Goal: Information Seeking & Learning: Find specific fact

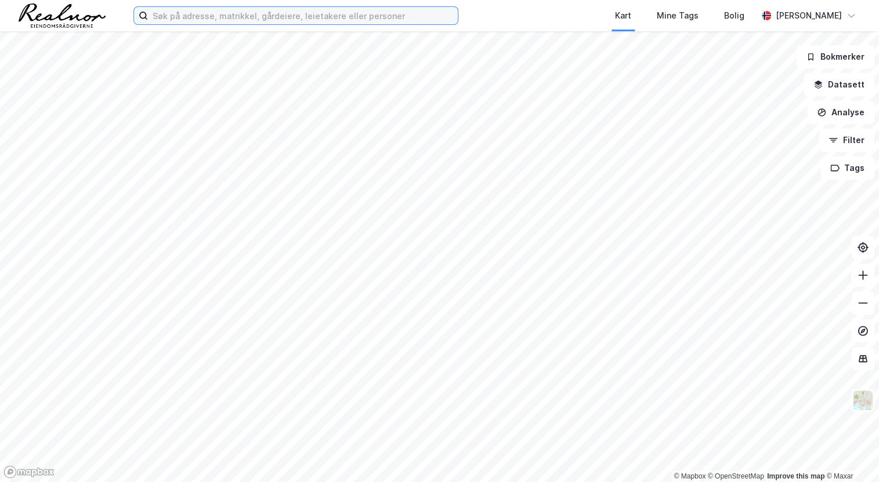
click at [227, 17] on input at bounding box center [303, 15] width 310 height 17
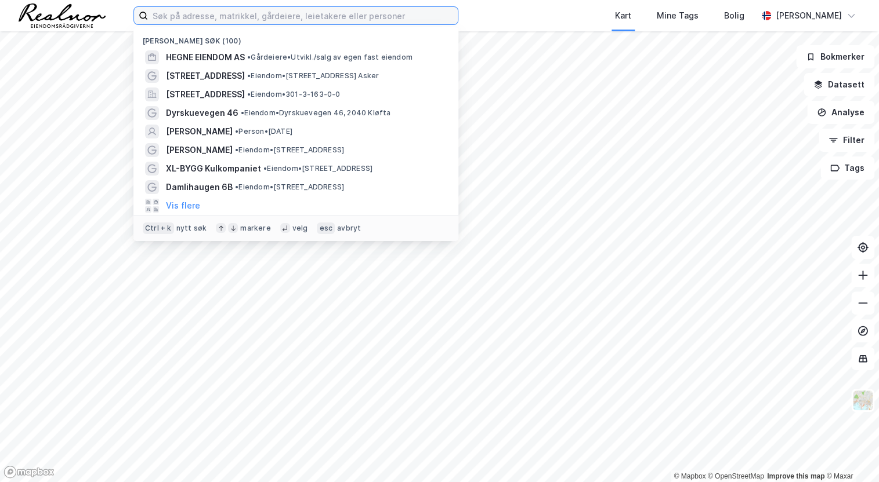
paste input "[STREET_ADDRESS]"
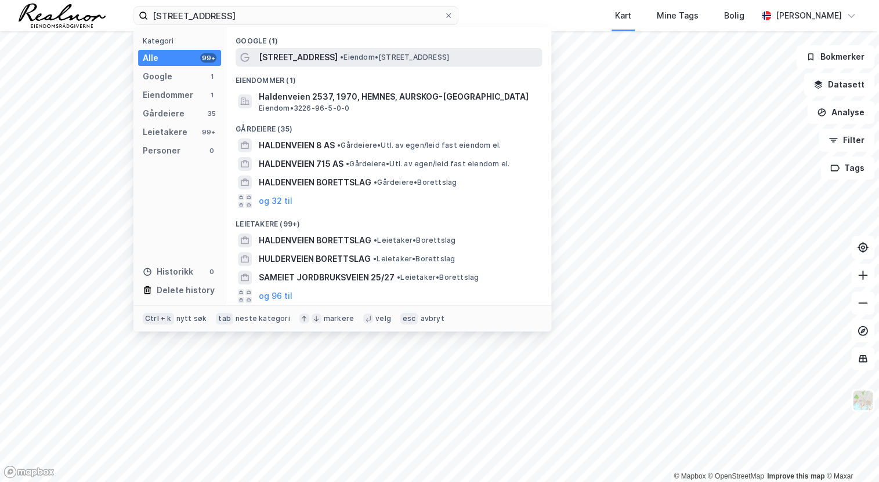
click at [313, 64] on div "[STREET_ADDRESS] • Eiendom • [STREET_ADDRESS]" at bounding box center [388, 57] width 306 height 19
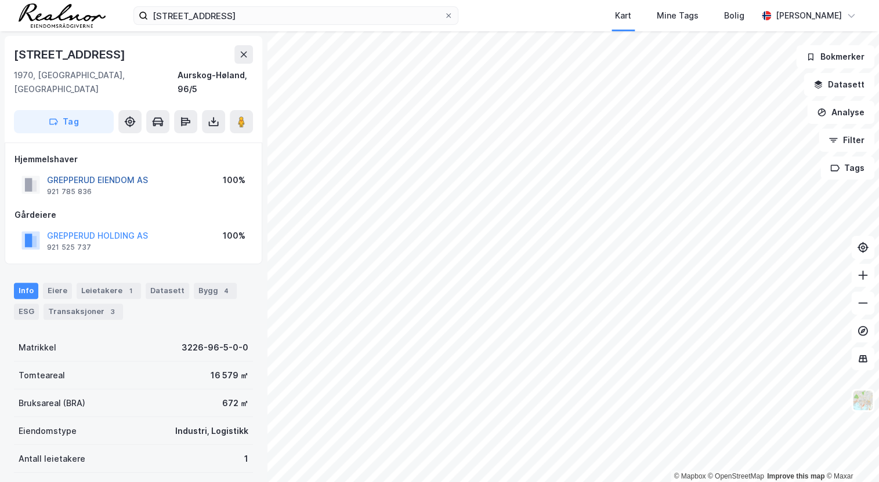
click at [0, 0] on button "GREPPERUD EIENDOM AS" at bounding box center [0, 0] width 0 height 0
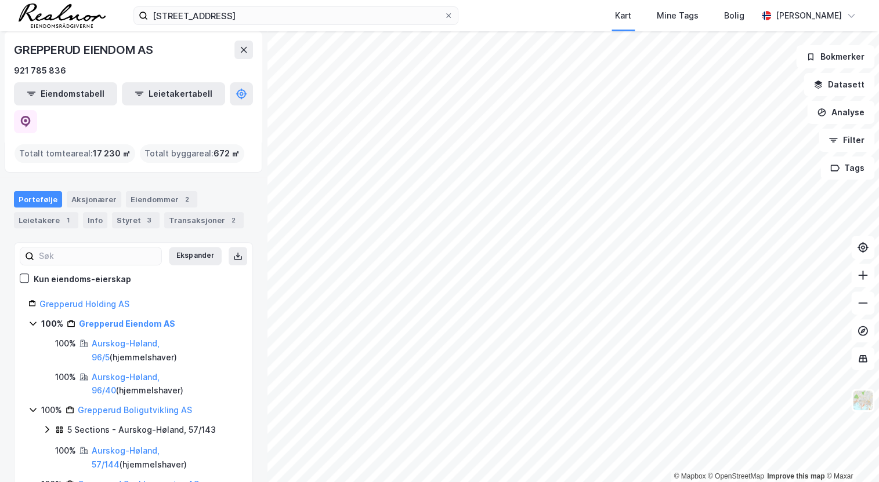
scroll to position [83, 0]
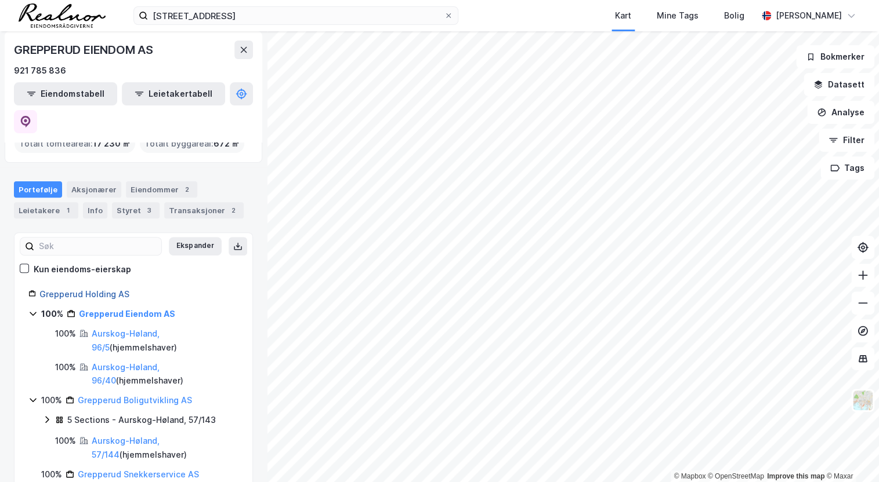
click at [97, 289] on link "Grepperud Holding AS" at bounding box center [84, 294] width 90 height 10
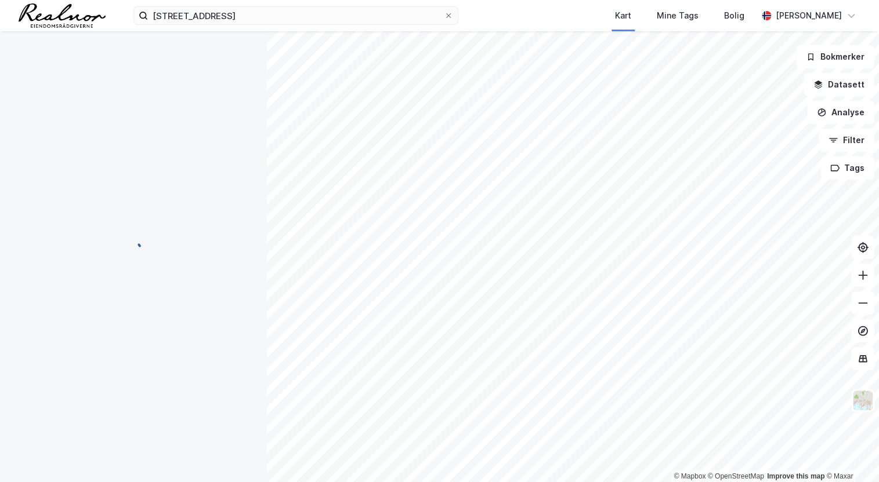
scroll to position [0, 0]
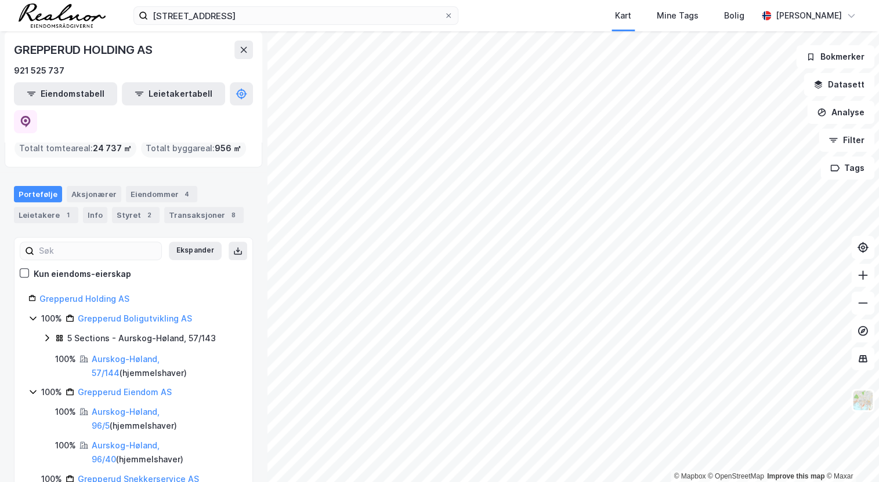
scroll to position [83, 0]
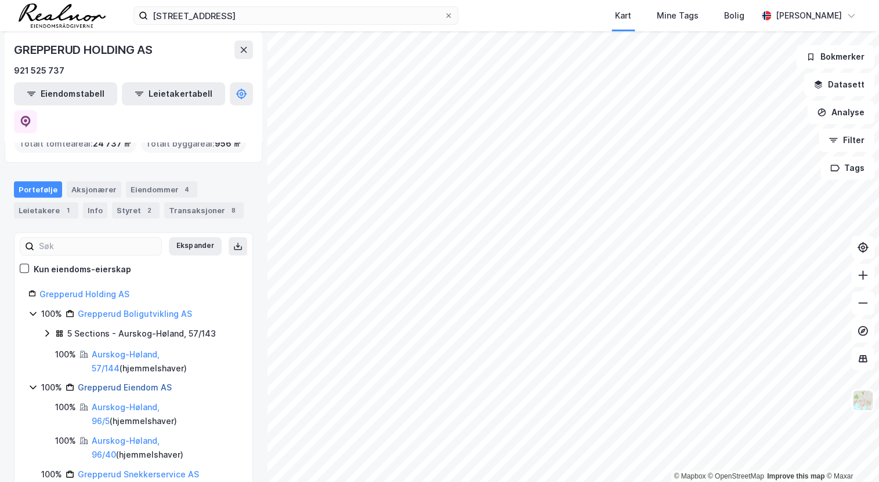
click at [141, 383] on link "Grepperud Eiendom AS" at bounding box center [125, 388] width 94 height 10
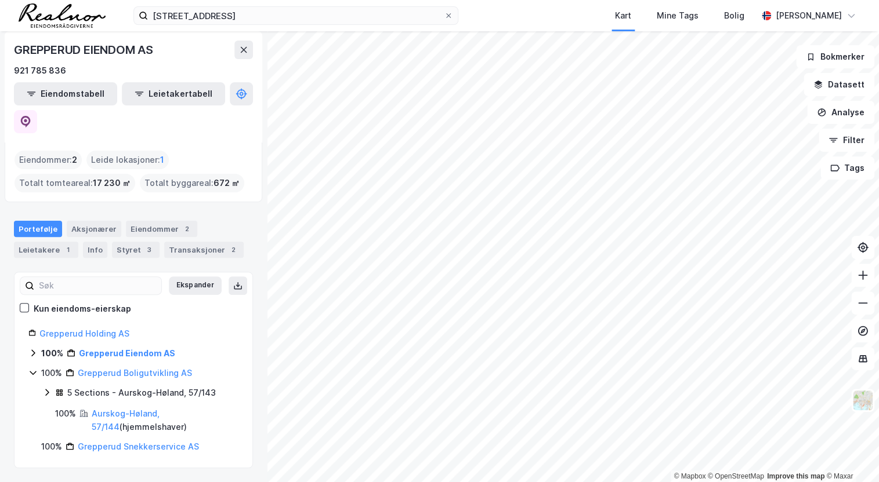
scroll to position [16, 0]
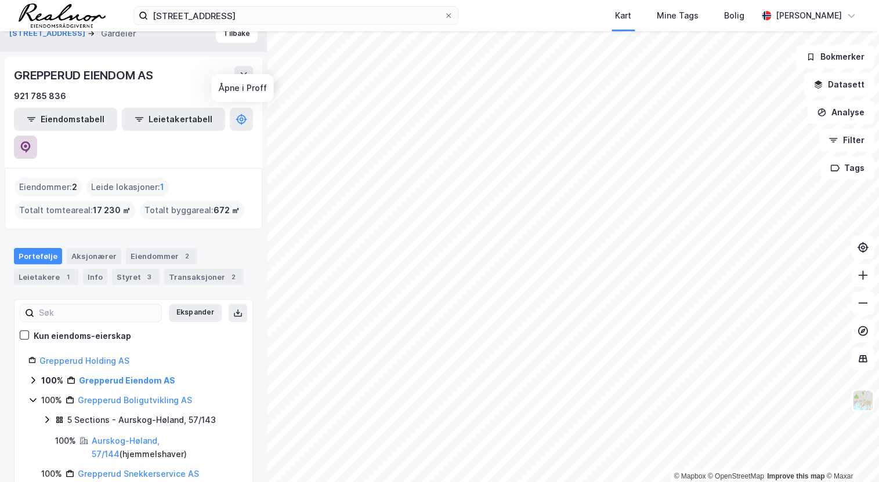
click at [31, 141] on icon at bounding box center [26, 147] width 12 height 12
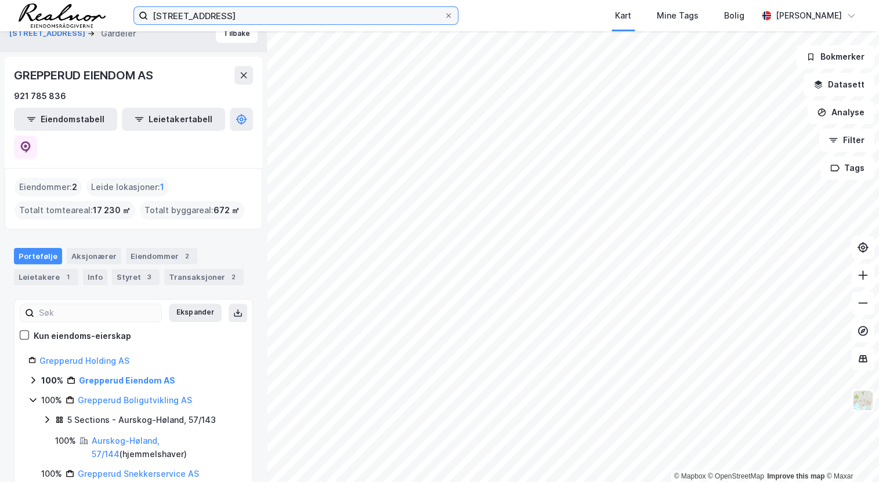
click at [260, 14] on input "[STREET_ADDRESS]" at bounding box center [296, 15] width 296 height 17
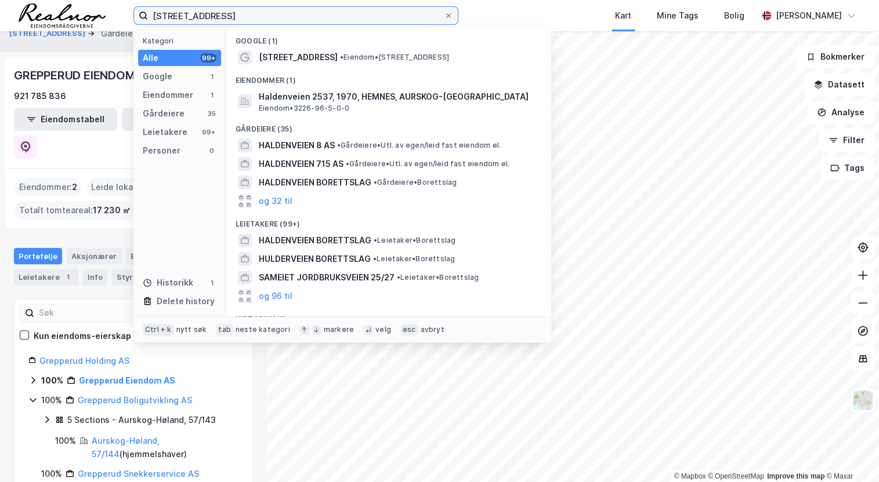
click at [260, 14] on input "[STREET_ADDRESS]" at bounding box center [296, 15] width 296 height 17
paste input "oltermoen 12"
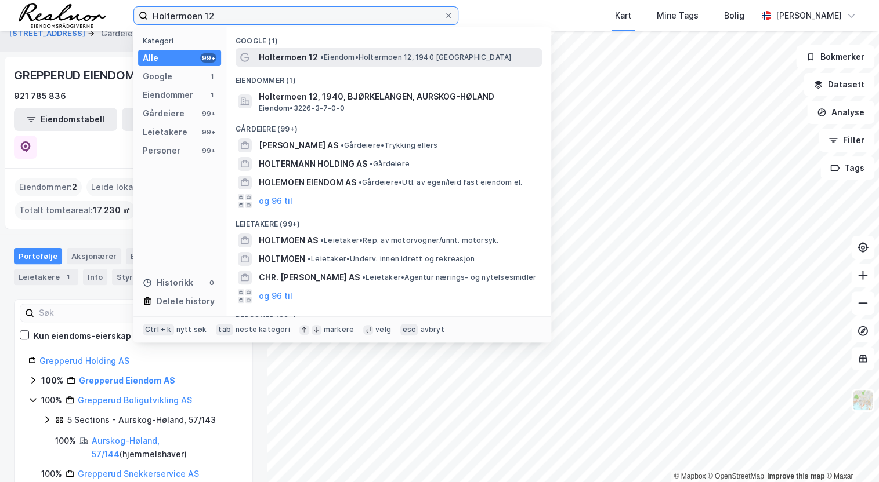
type input "Holtermoen 12"
click at [384, 54] on span "• Eiendom • [STREET_ADDRESS]" at bounding box center [415, 57] width 191 height 9
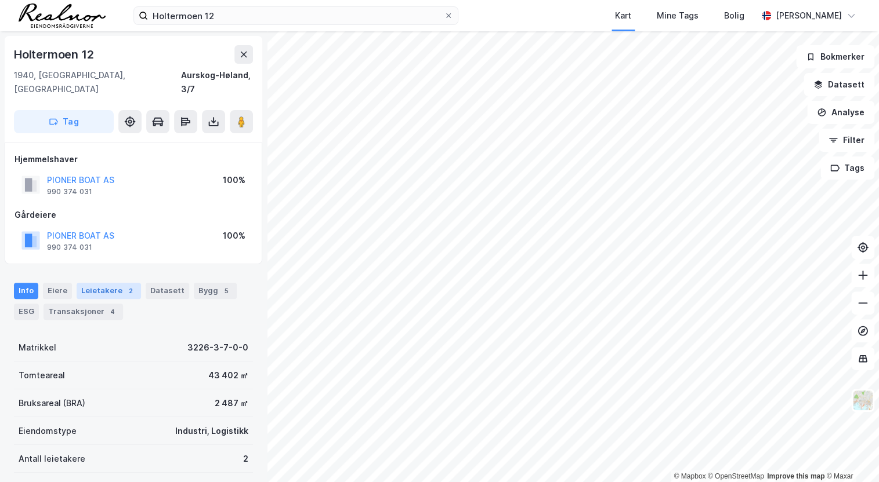
click at [114, 283] on div "Leietakere 2" at bounding box center [109, 291] width 64 height 16
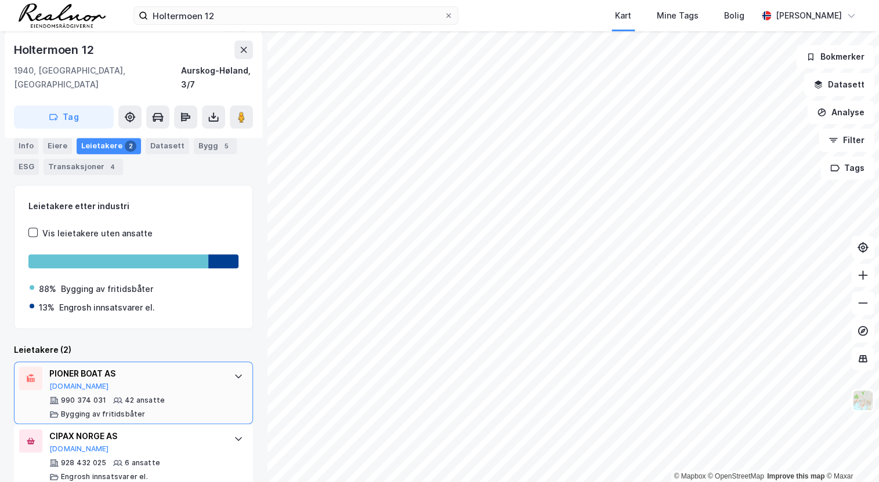
scroll to position [153, 0]
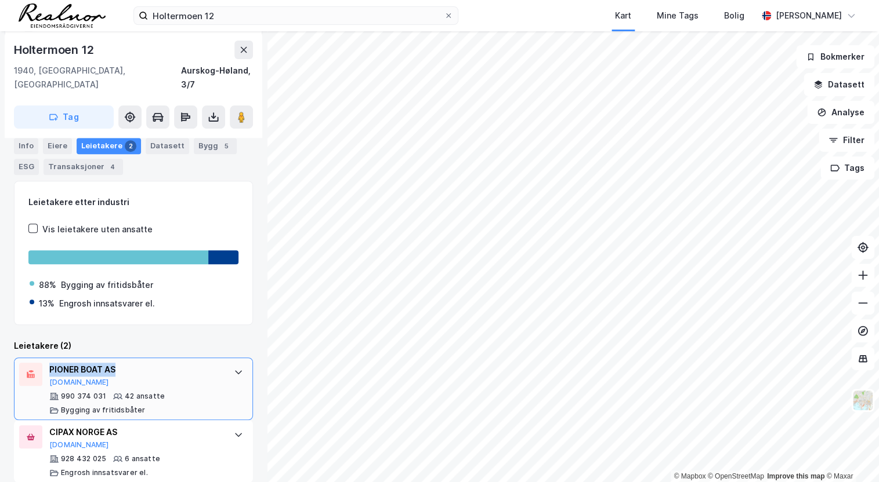
drag, startPoint x: 48, startPoint y: 354, endPoint x: 118, endPoint y: 355, distance: 70.8
click at [118, 358] on div "PIONER BOAT AS [DOMAIN_NAME] 990 374 031 42 ansatte Bygging av fritidsbåter" at bounding box center [133, 389] width 239 height 63
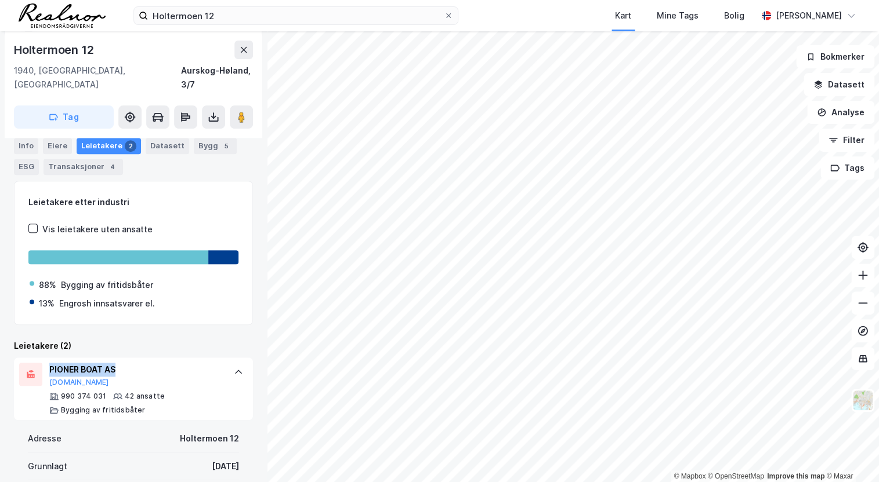
copy div "PIONER BOAT AS"
